Goal: Information Seeking & Learning: Learn about a topic

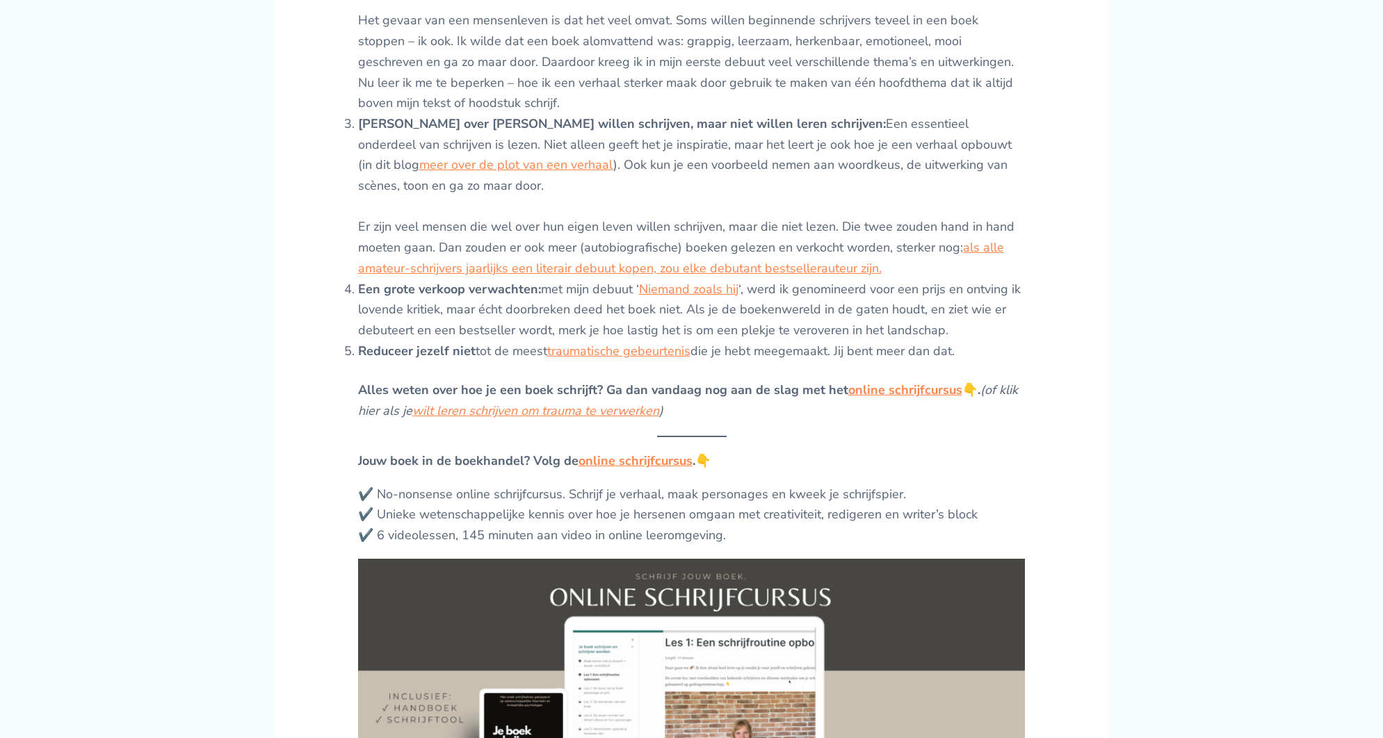
scroll to position [1130, 0]
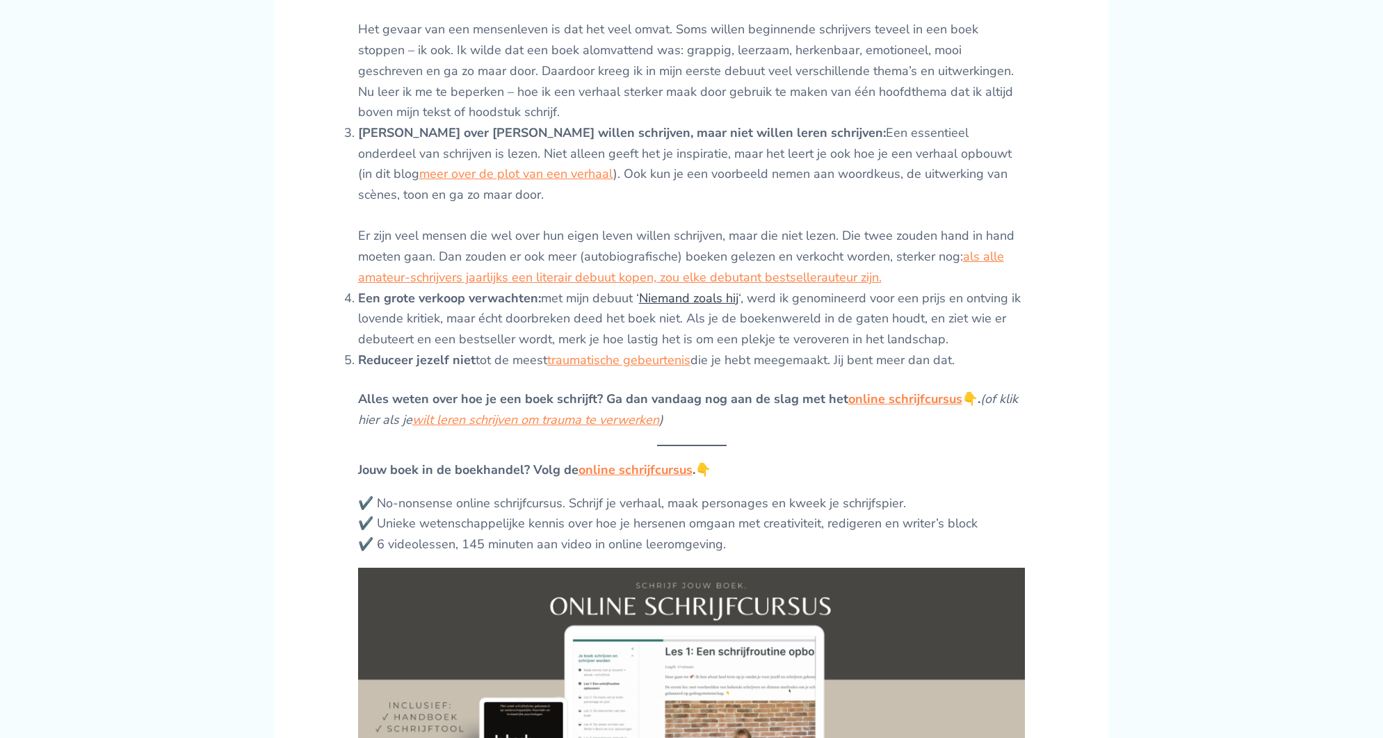
click at [717, 290] on link "Niemand zoals hij" at bounding box center [688, 298] width 99 height 17
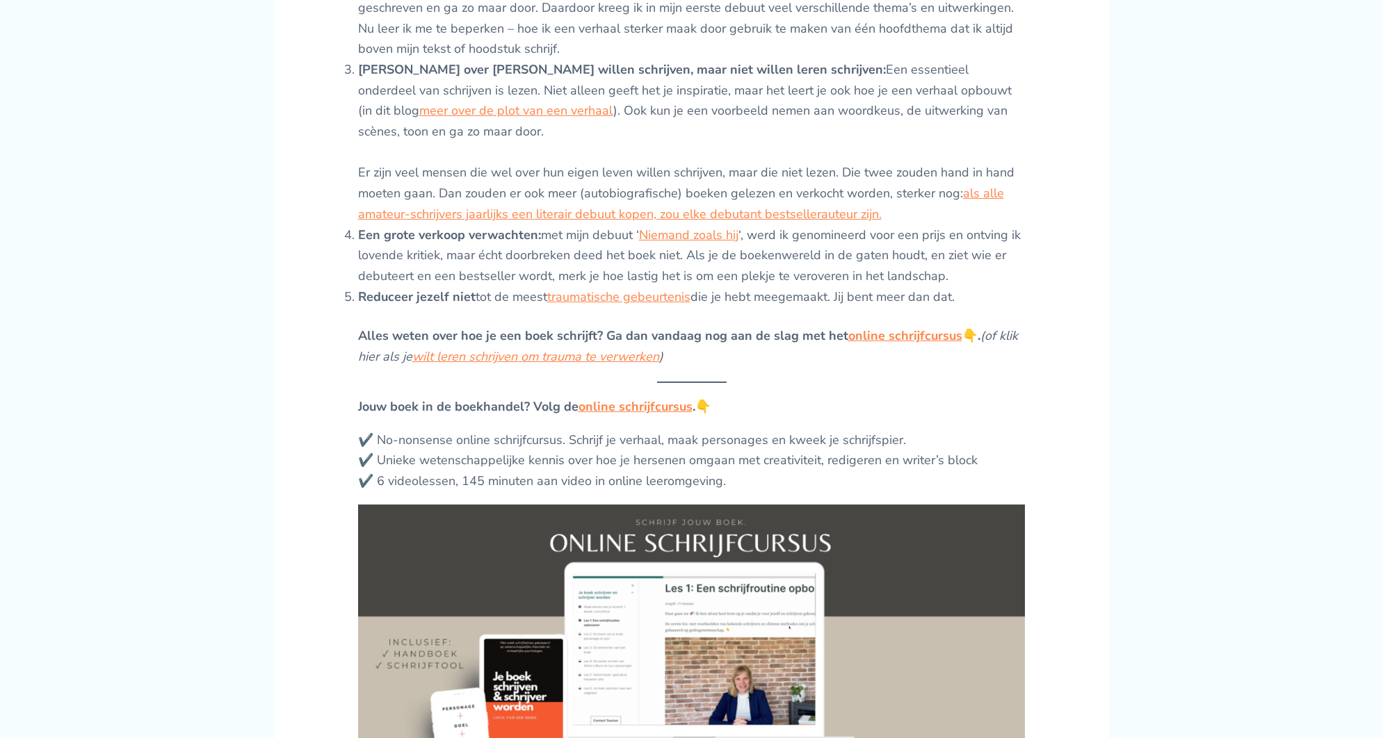
scroll to position [1202, 0]
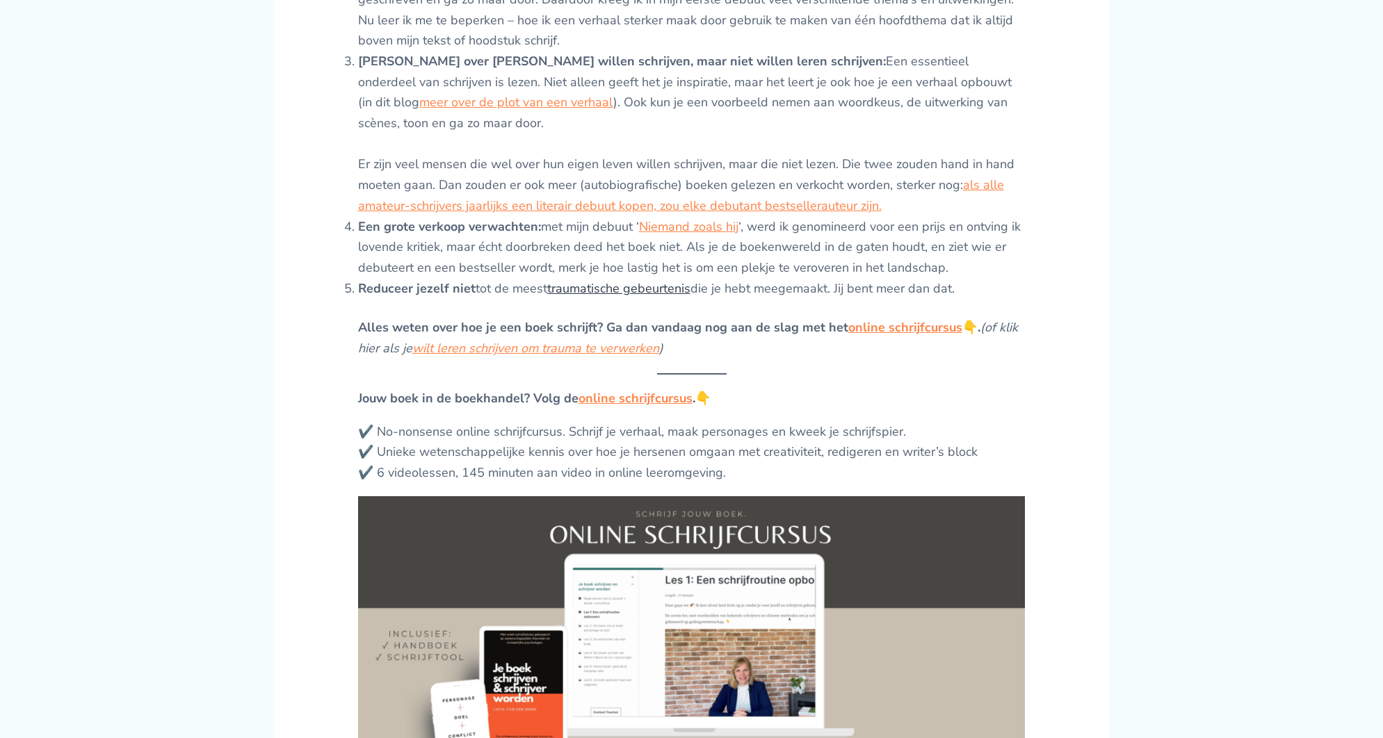
click at [682, 280] on link "traumatische gebeurtenis" at bounding box center [618, 288] width 143 height 17
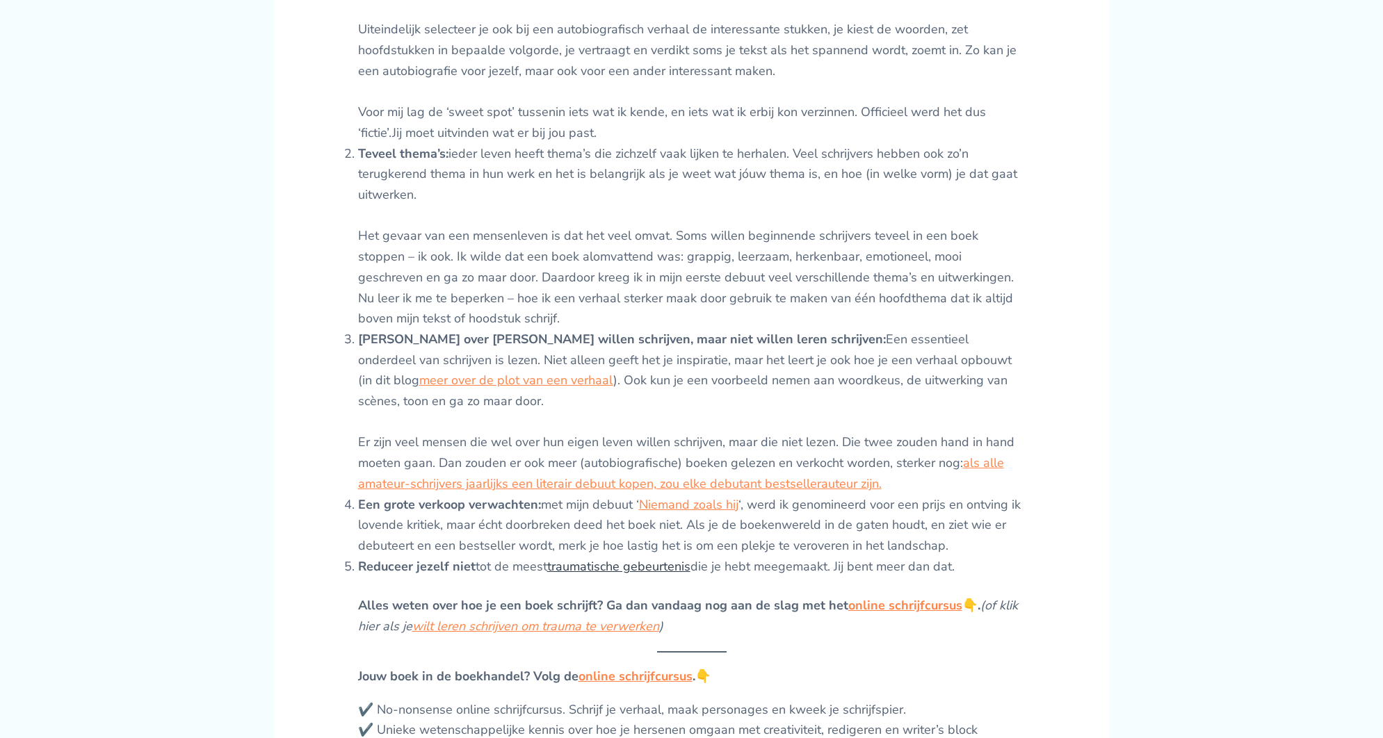
scroll to position [914, 0]
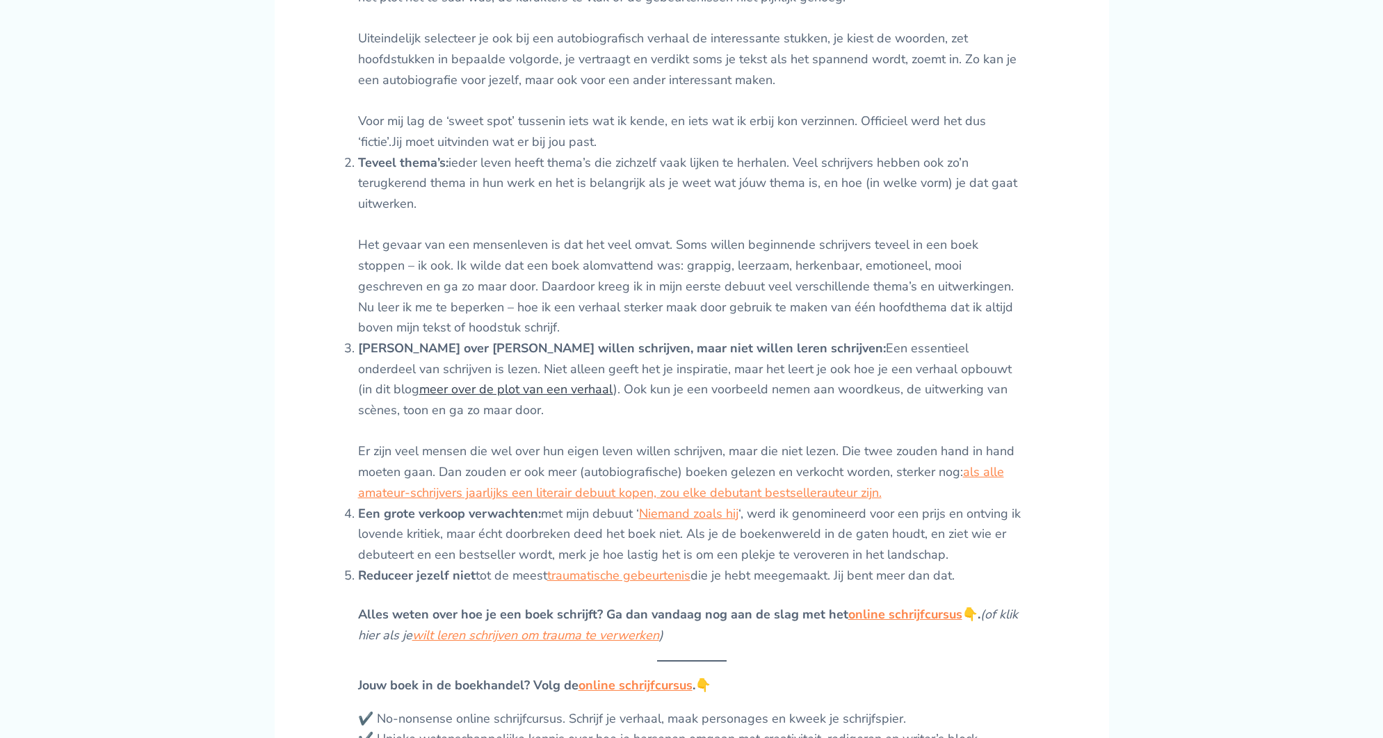
click at [613, 381] on link "meer over de plot van een verhaal" at bounding box center [516, 389] width 194 height 17
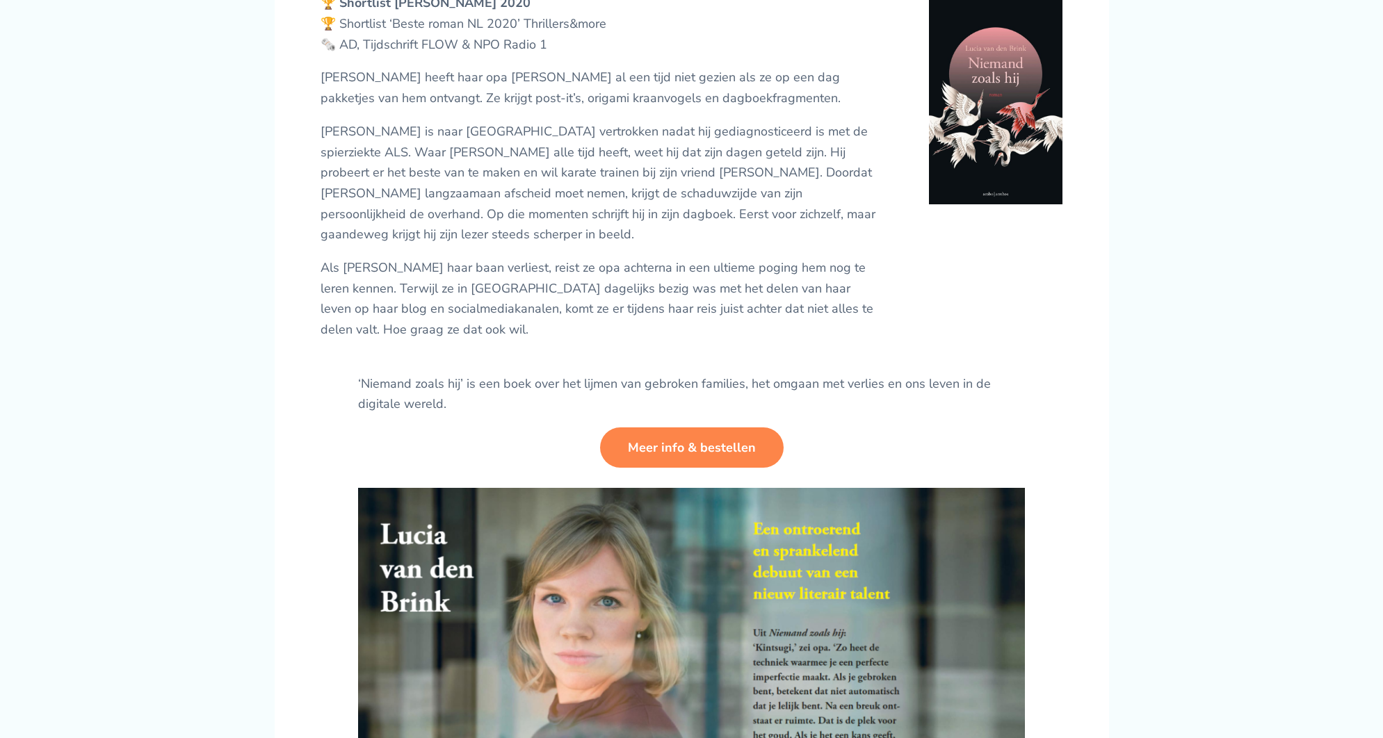
scroll to position [233, 0]
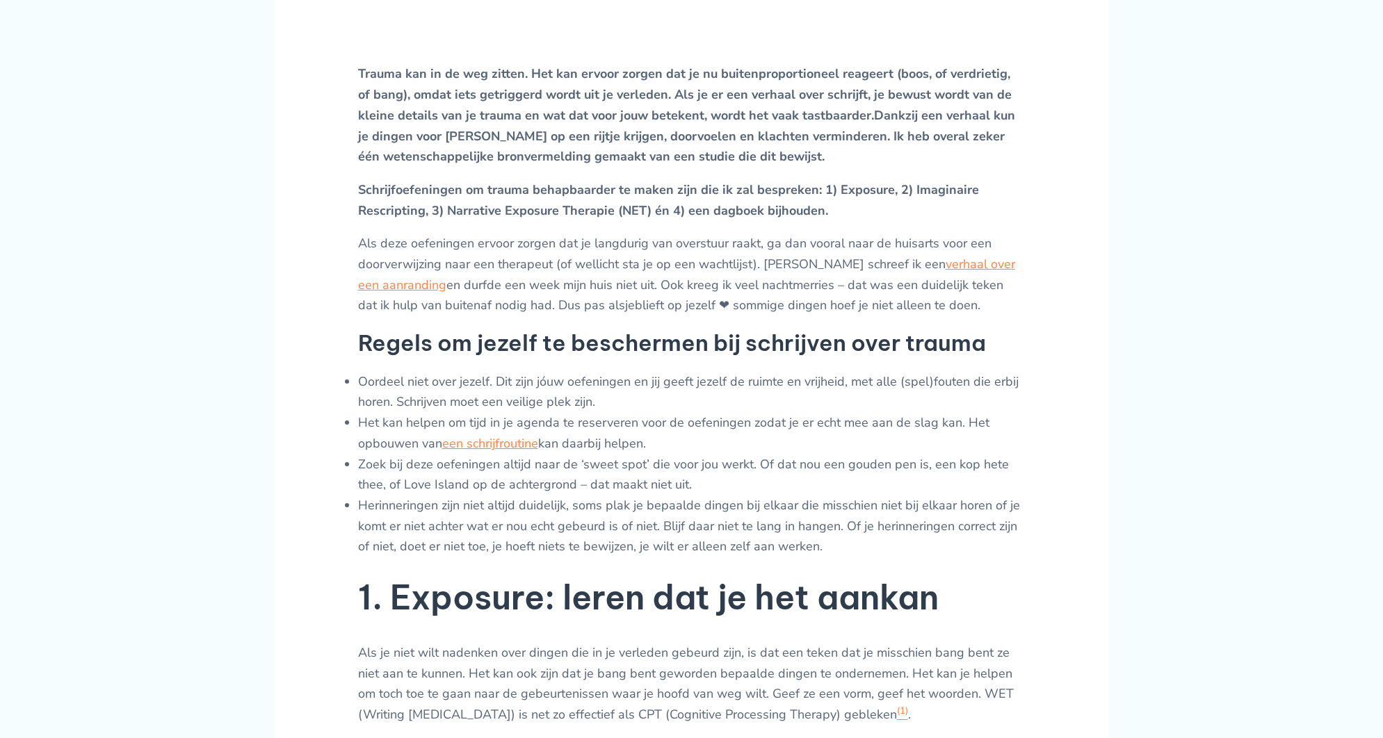
scroll to position [599, 0]
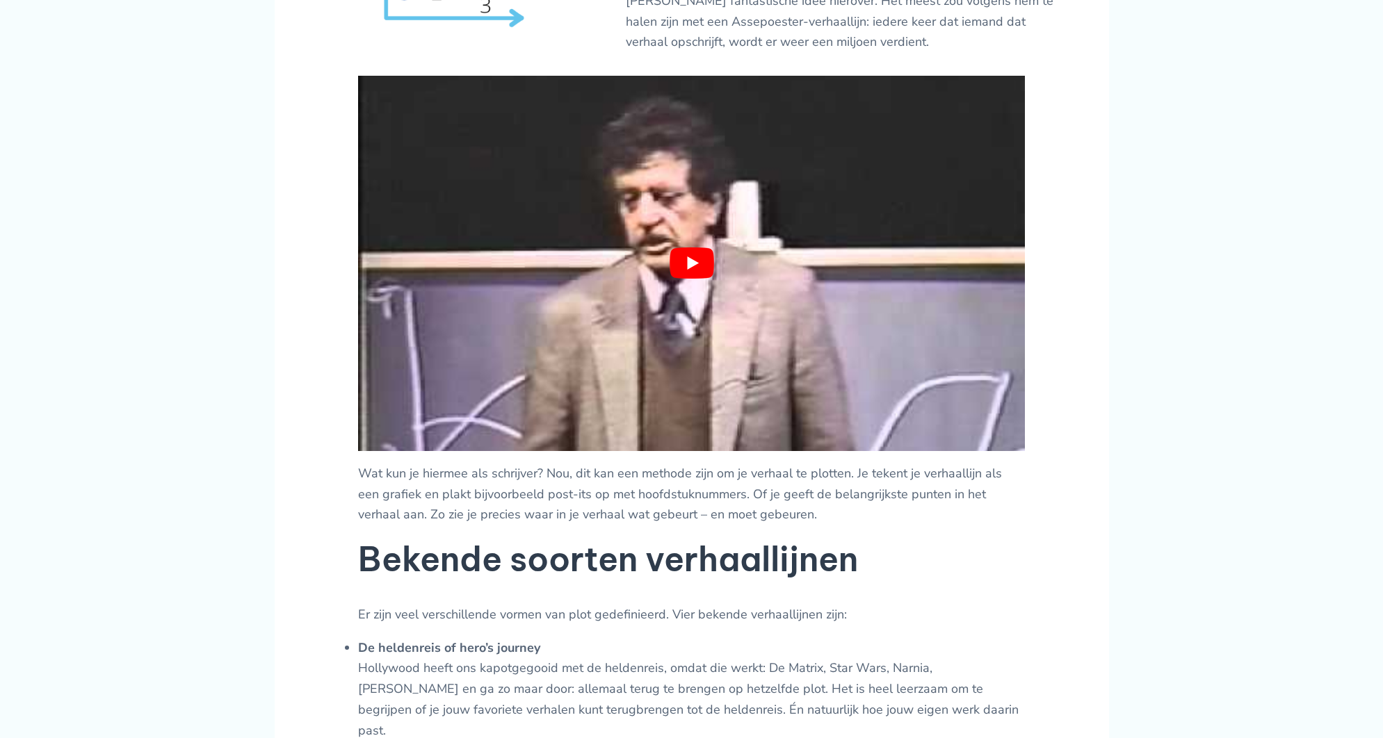
scroll to position [823, 0]
